Goal: Information Seeking & Learning: Learn about a topic

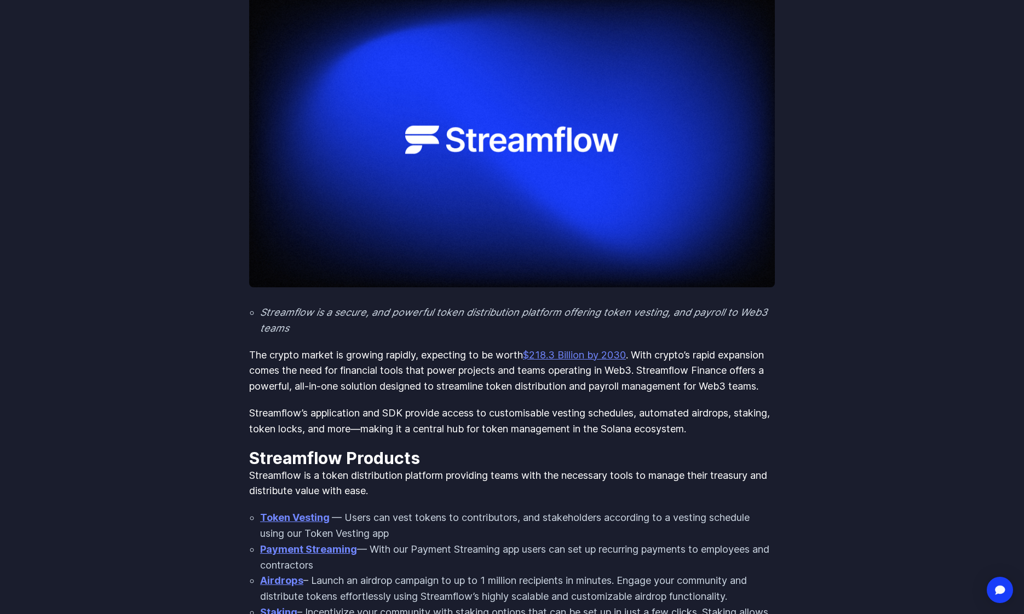
scroll to position [228, 0]
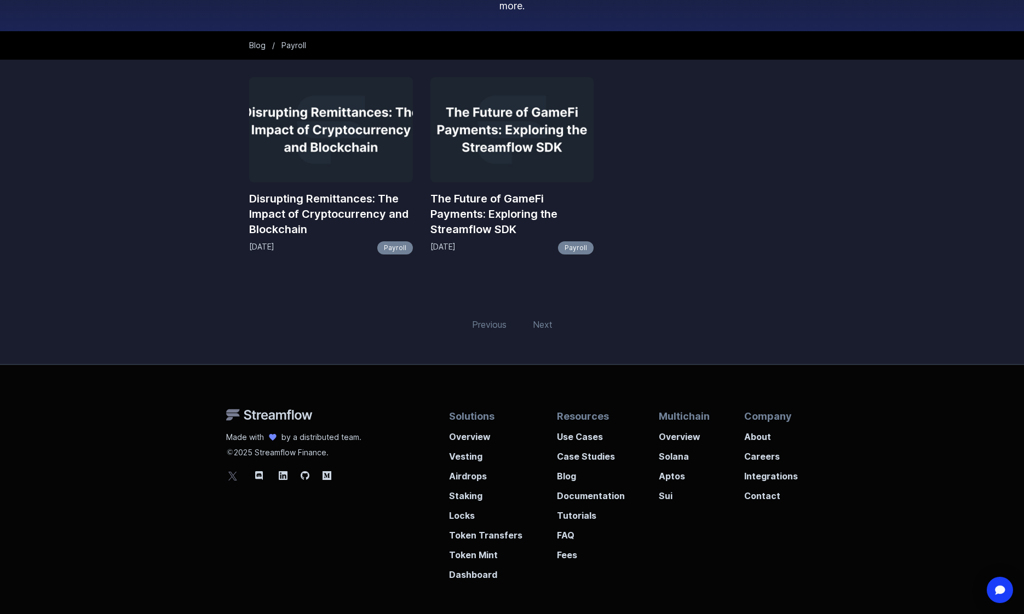
scroll to position [55, 0]
